Goal: Task Accomplishment & Management: Complete application form

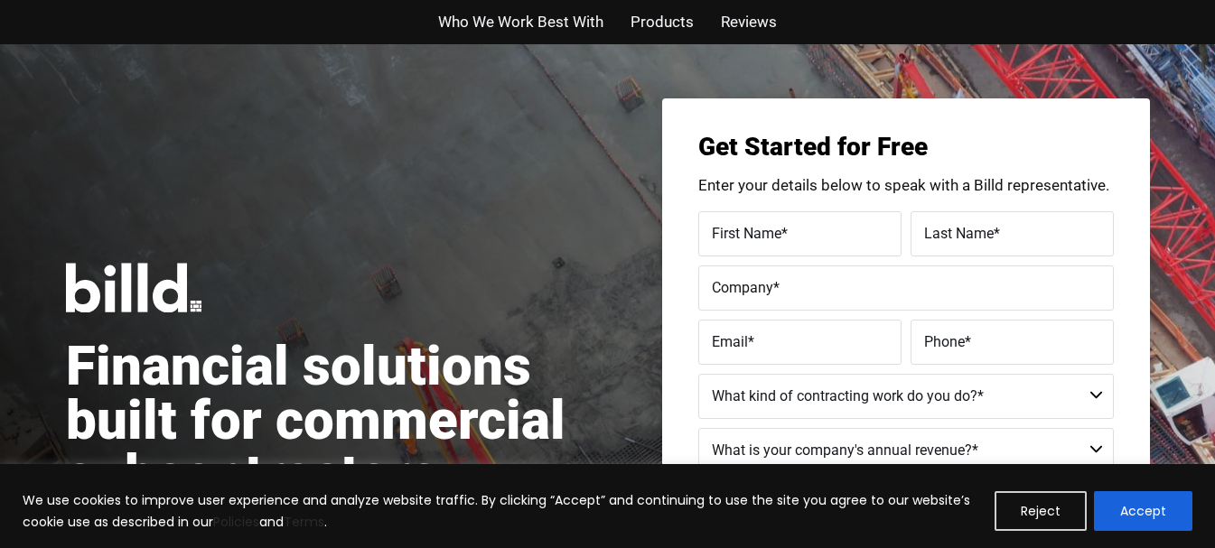
scroll to position [90, 0]
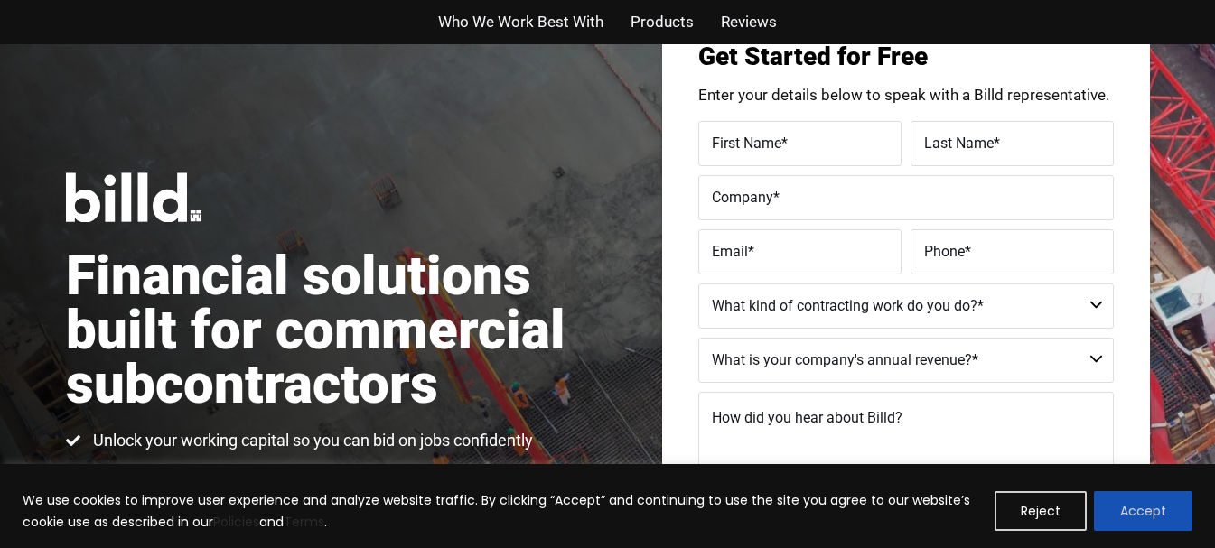
click at [1135, 513] on button "Accept" at bounding box center [1143, 512] width 98 height 40
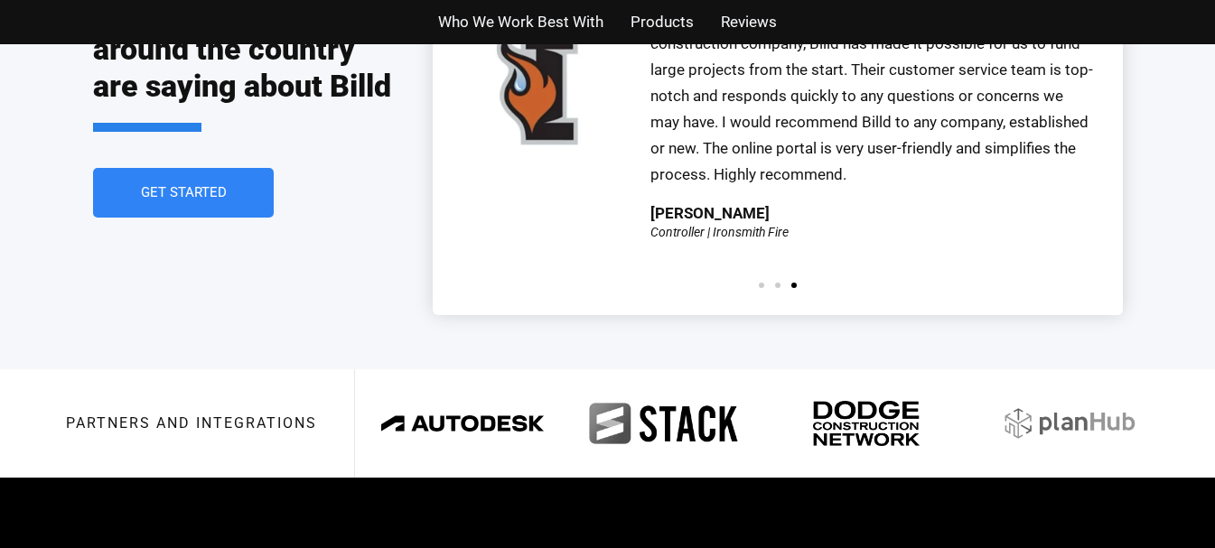
scroll to position [4156, 0]
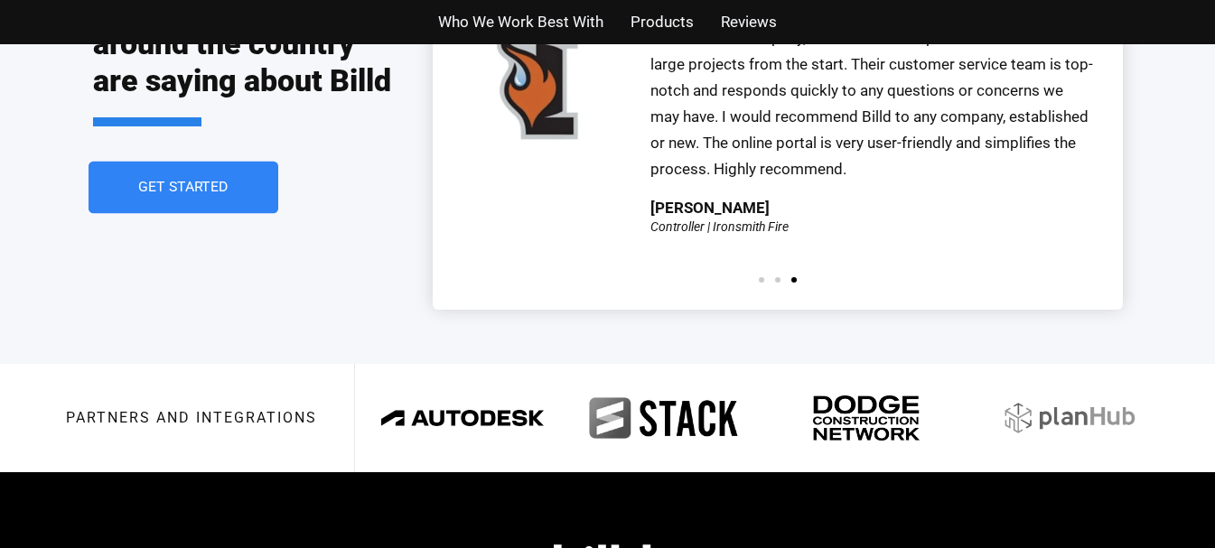
click at [181, 181] on span "Get Started" at bounding box center [183, 188] width 90 height 14
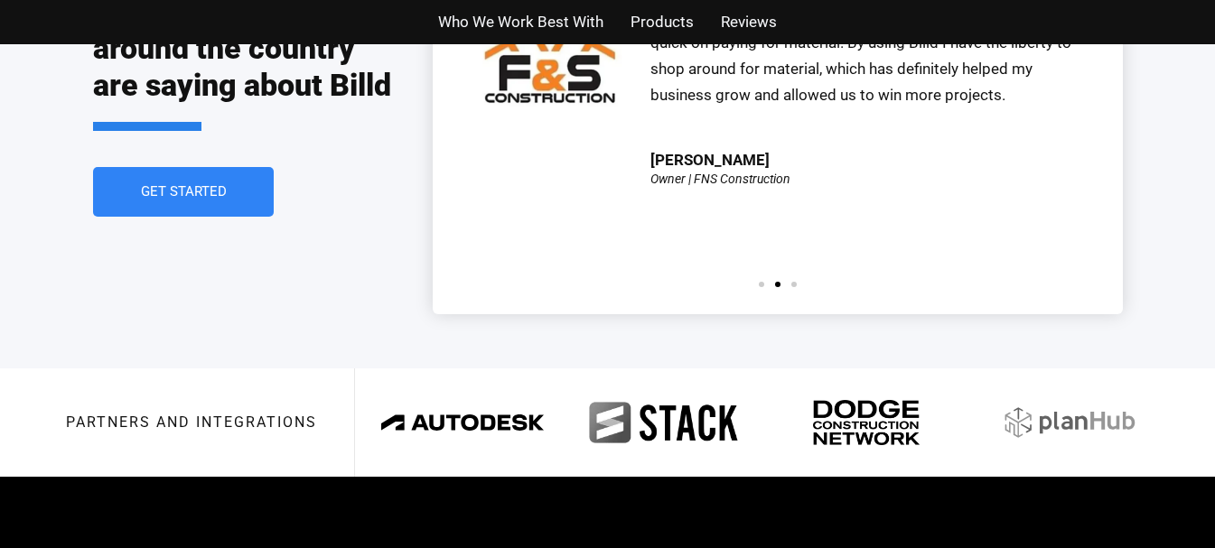
scroll to position [4156, 0]
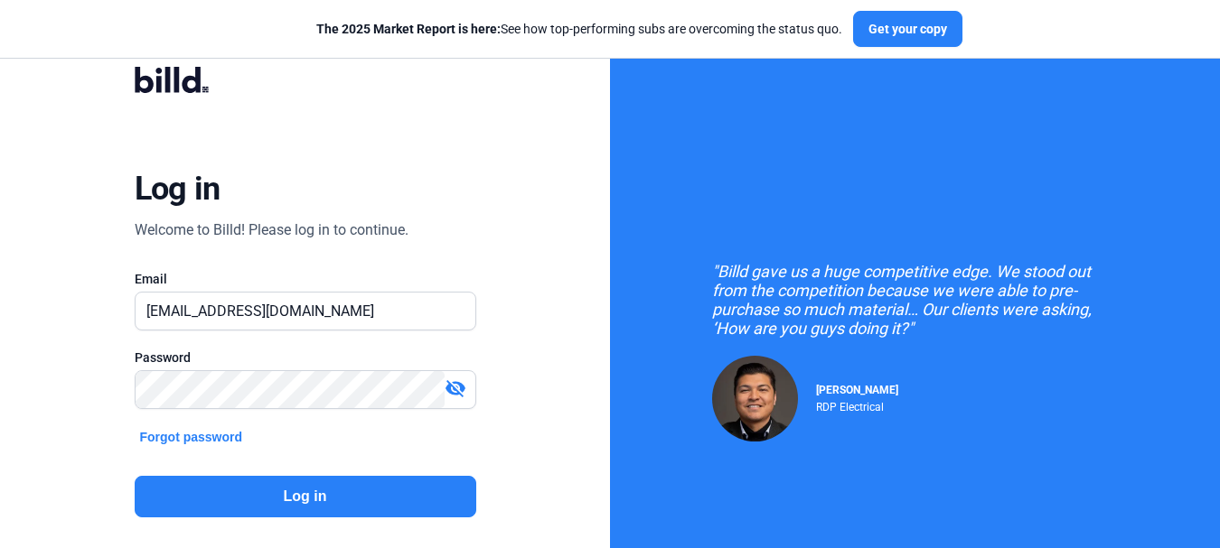
click at [240, 497] on button "Log in" at bounding box center [306, 497] width 342 height 42
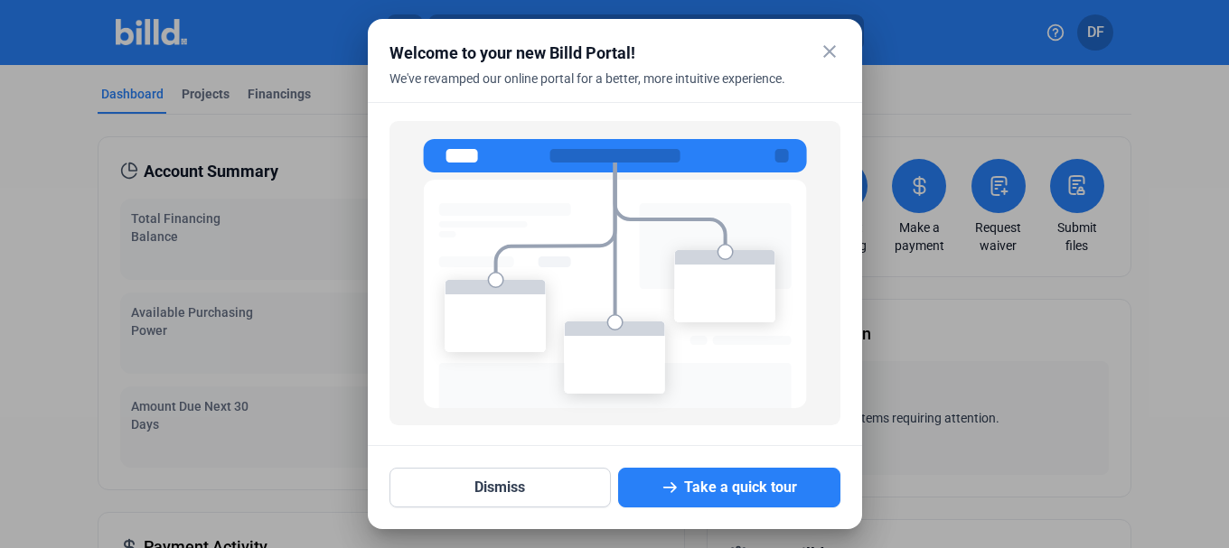
scroll to position [116, 0]
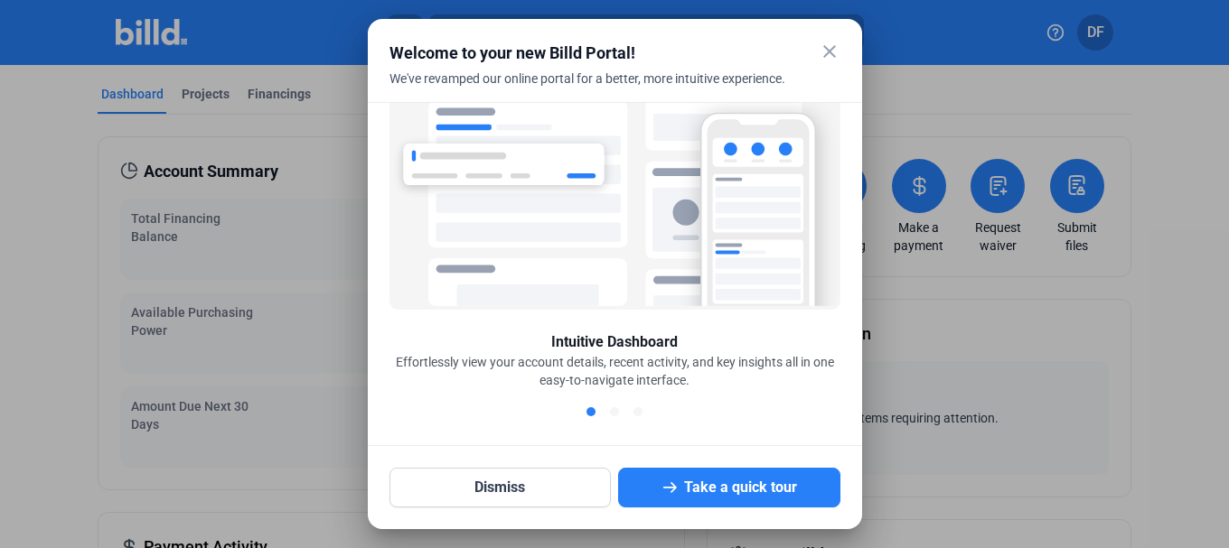
click at [829, 51] on mat-icon "close" at bounding box center [830, 52] width 22 height 22
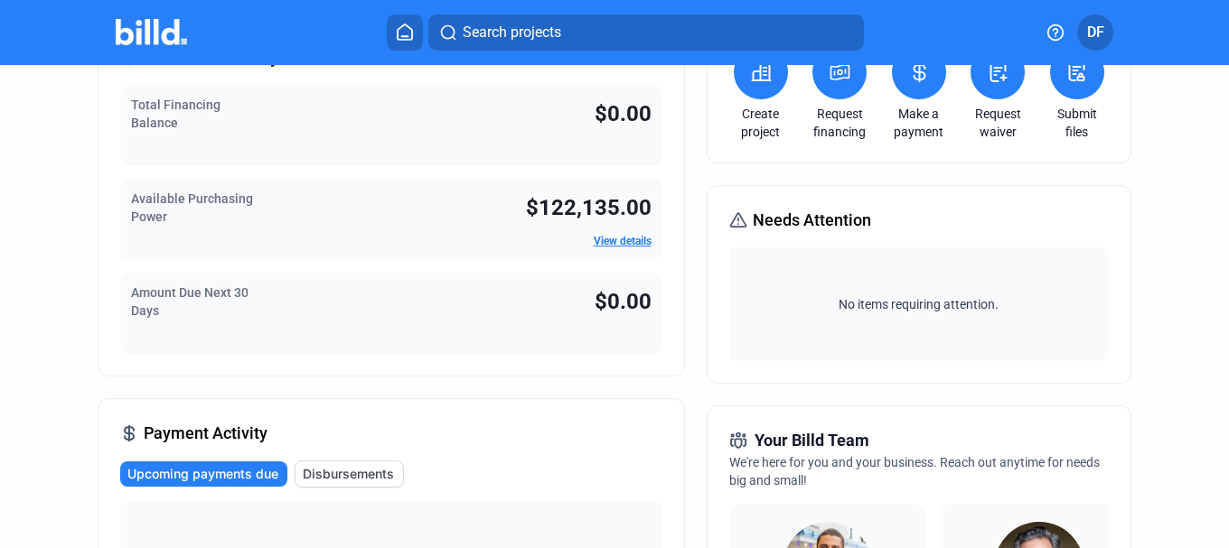
scroll to position [0, 0]
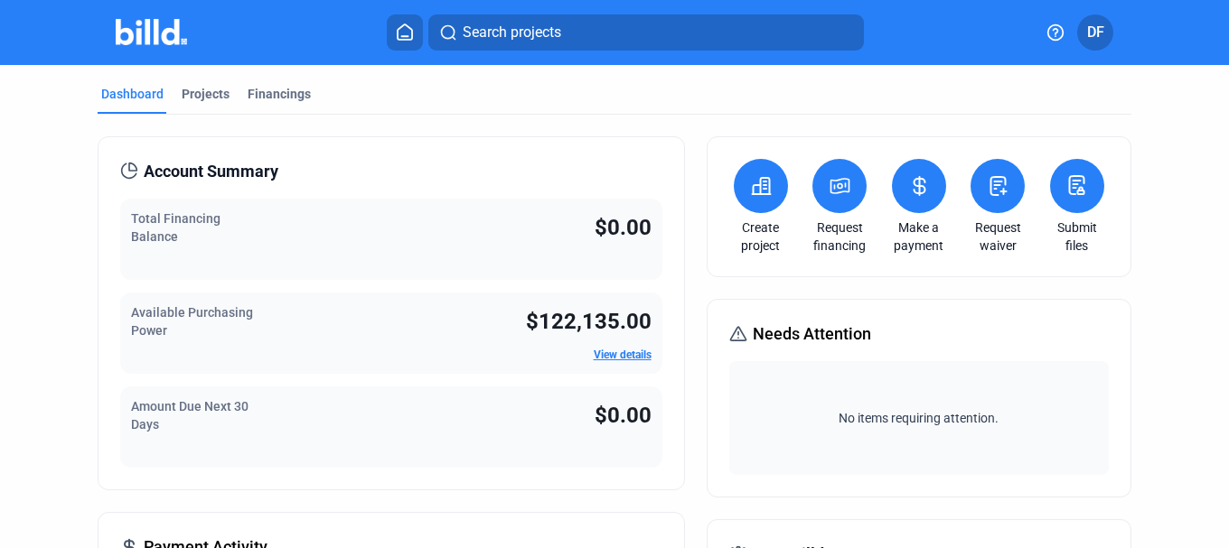
click at [750, 181] on icon at bounding box center [761, 186] width 23 height 22
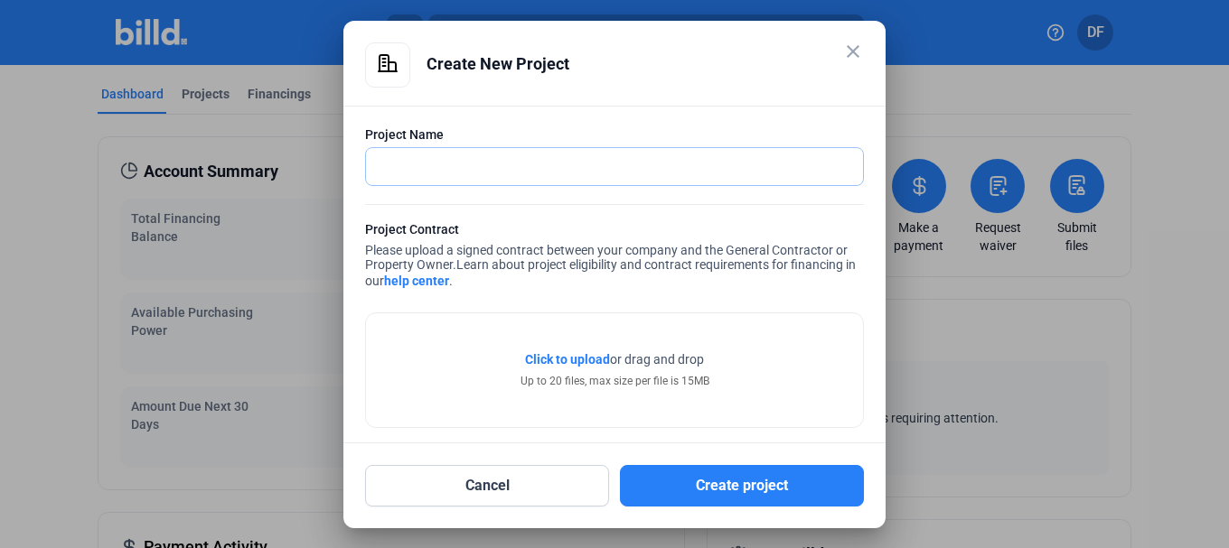
click at [468, 162] on input "text" at bounding box center [604, 166] width 477 height 37
type input "Chilis Arcadia"
click at [427, 282] on link "help center" at bounding box center [416, 281] width 65 height 14
